Goal: Navigation & Orientation: Find specific page/section

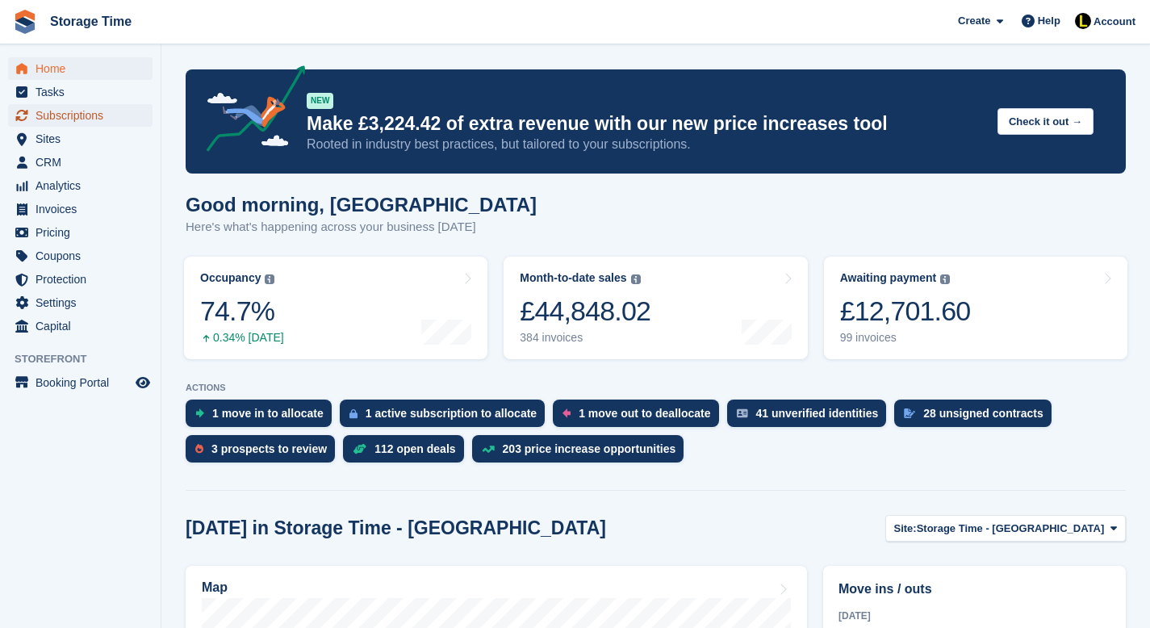
click at [106, 114] on span "Subscriptions" at bounding box center [84, 115] width 97 height 23
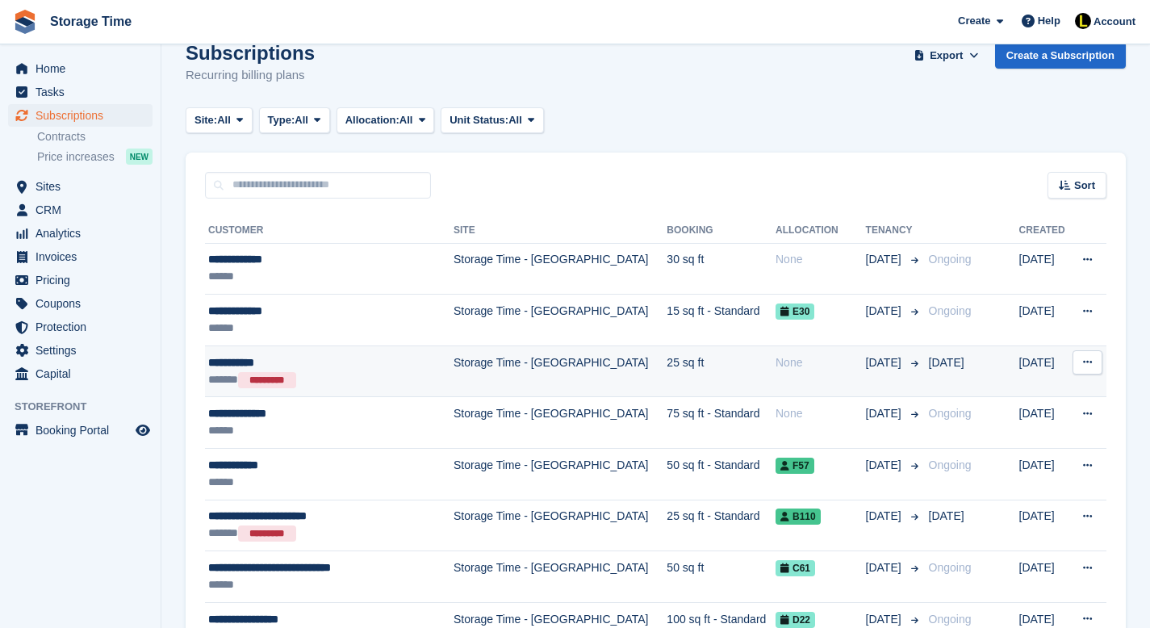
scroll to position [27, 0]
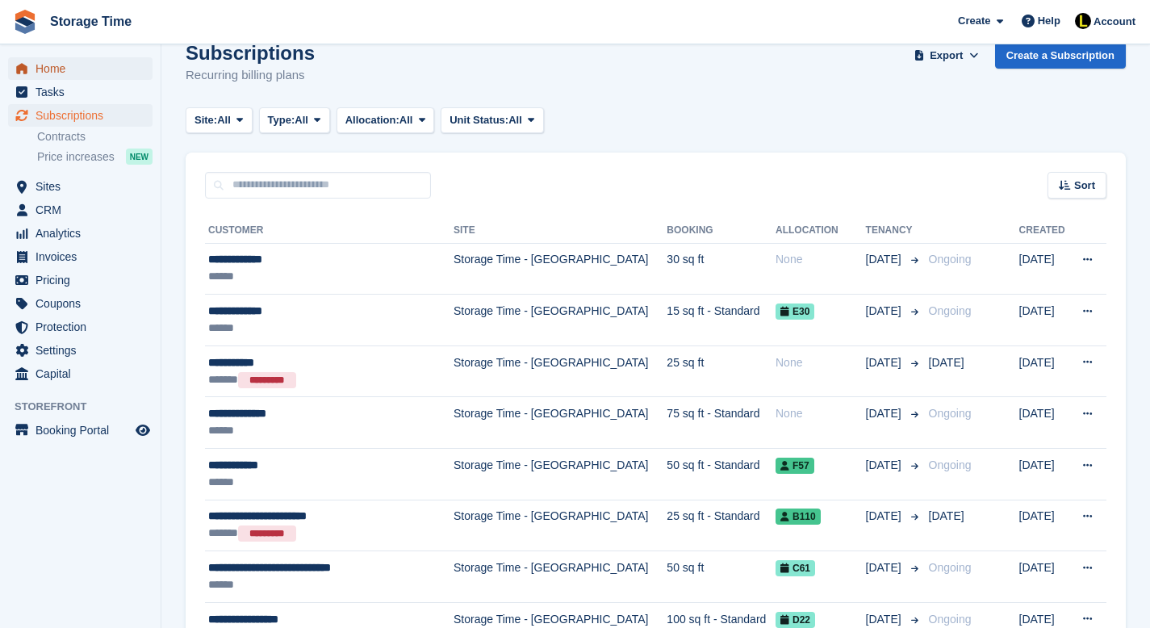
click at [69, 67] on span "Home" at bounding box center [84, 68] width 97 height 23
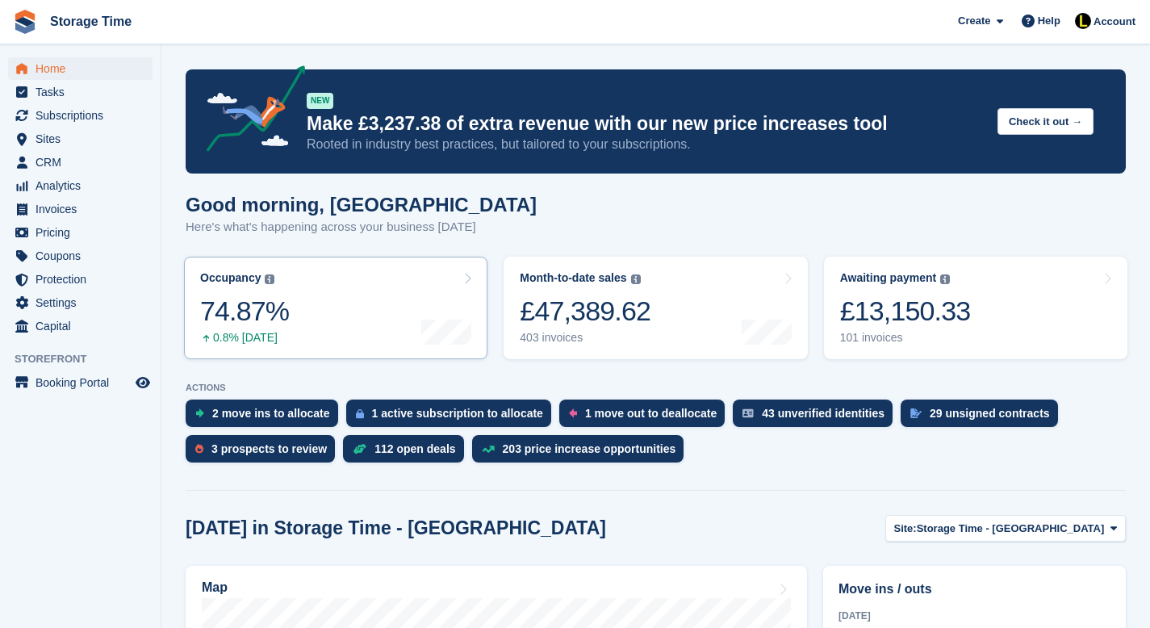
click at [381, 311] on link "Occupancy The percentage of all currently allocated units in terms of area. Inc…" at bounding box center [335, 308] width 303 height 103
